Goal: Task Accomplishment & Management: Use online tool/utility

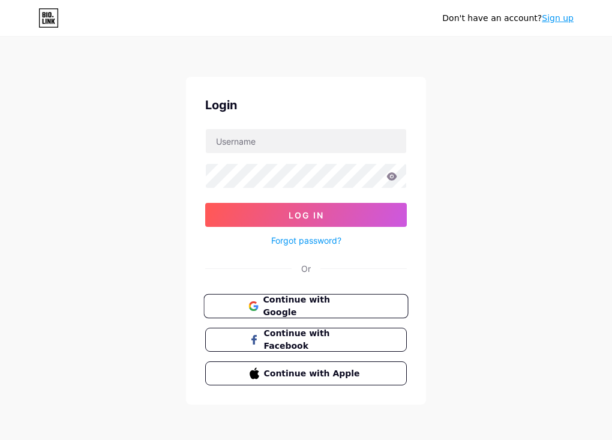
click at [333, 300] on span "Continue with Google" at bounding box center [313, 307] width 100 height 26
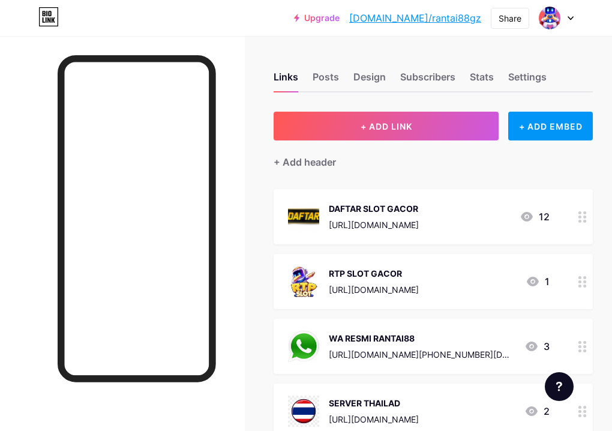
drag, startPoint x: 478, startPoint y: 289, endPoint x: 395, endPoint y: 303, distance: 83.9
click at [395, 303] on div "RTP SLOT GACOR [URL][DOMAIN_NAME] 1" at bounding box center [433, 281] width 319 height 55
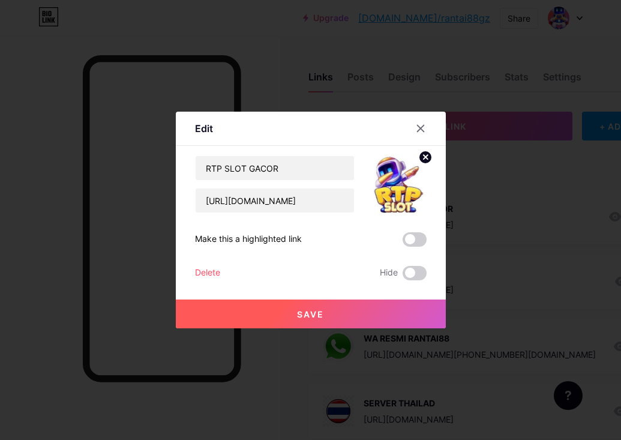
copy div "[DOMAIN_NAME]/"
drag, startPoint x: 328, startPoint y: 209, endPoint x: 234, endPoint y: 214, distance: 95.0
click at [234, 214] on div "RTP SLOT GACOR [URL][DOMAIN_NAME] Make this a highlighted link Delete Hide Save" at bounding box center [311, 217] width 232 height 125
click at [498, 186] on div at bounding box center [310, 220] width 621 height 440
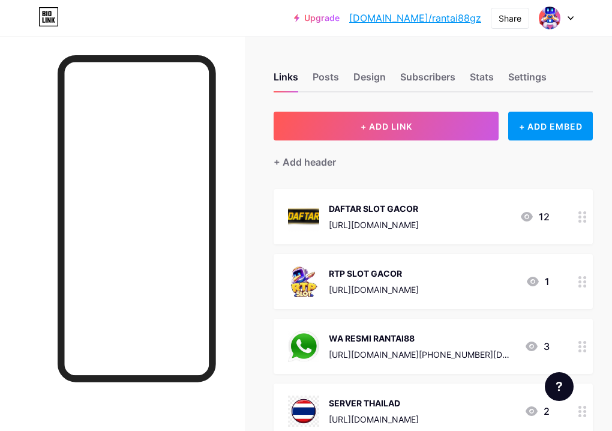
drag, startPoint x: 476, startPoint y: 289, endPoint x: 394, endPoint y: 294, distance: 81.8
click at [394, 294] on div "RTP SLOT GACOR [URL][DOMAIN_NAME] 1" at bounding box center [419, 281] width 262 height 31
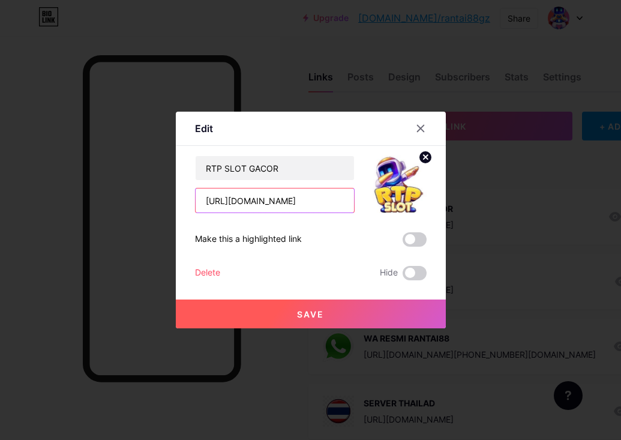
drag, startPoint x: 313, startPoint y: 198, endPoint x: 237, endPoint y: 206, distance: 77.2
click at [237, 206] on input "[URL][DOMAIN_NAME]" at bounding box center [275, 201] width 158 height 24
click at [192, 27] on div at bounding box center [310, 220] width 621 height 440
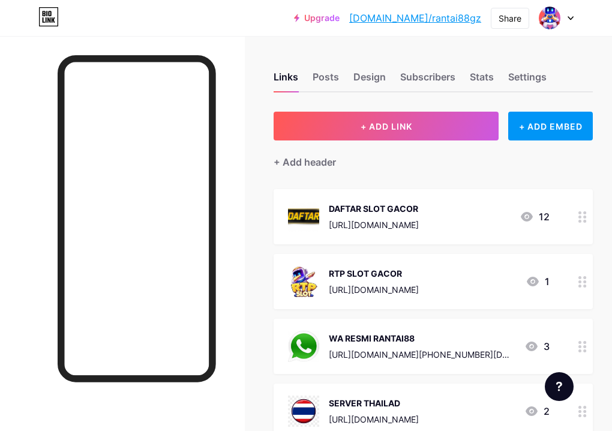
click at [419, 289] on div "[URL][DOMAIN_NAME]" at bounding box center [374, 289] width 90 height 13
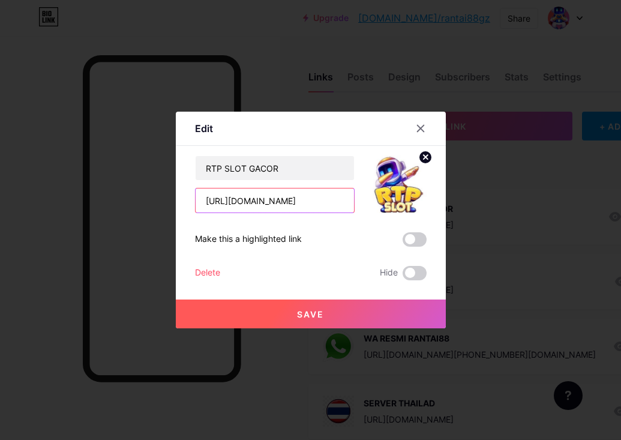
drag, startPoint x: 308, startPoint y: 198, endPoint x: 235, endPoint y: 201, distance: 73.3
click at [235, 201] on input "[URL][DOMAIN_NAME]" at bounding box center [275, 201] width 158 height 24
click at [376, 102] on div at bounding box center [310, 220] width 621 height 440
